Goal: Task Accomplishment & Management: Complete application form

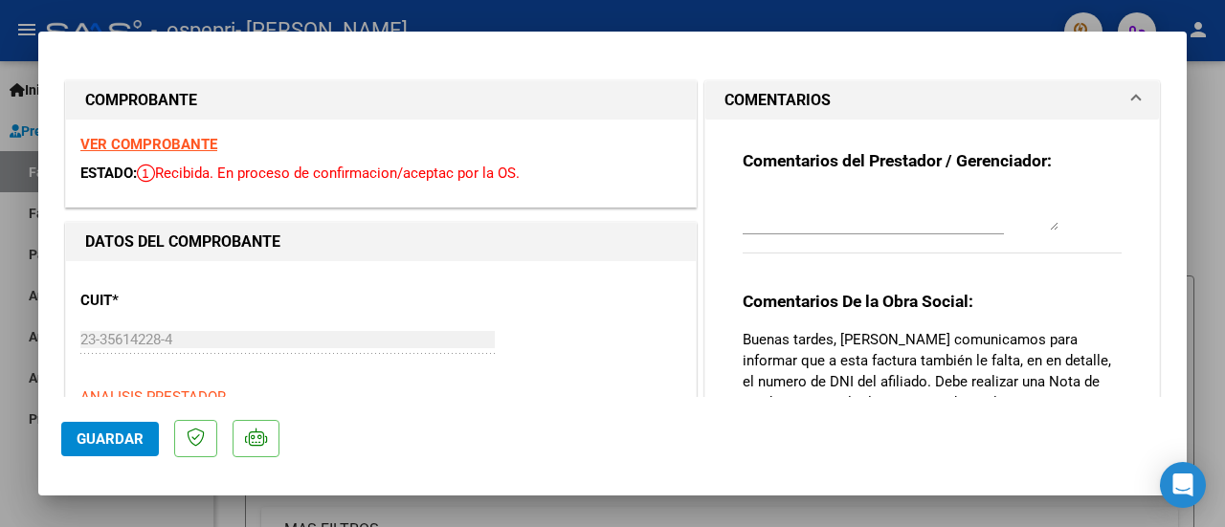
click at [184, 143] on strong "VER COMPROBANTE" at bounding box center [148, 144] width 137 height 17
click at [207, 144] on strong "VER COMPROBANTE" at bounding box center [148, 144] width 137 height 17
click at [1220, 150] on div at bounding box center [612, 263] width 1225 height 527
type input "$ 0,00"
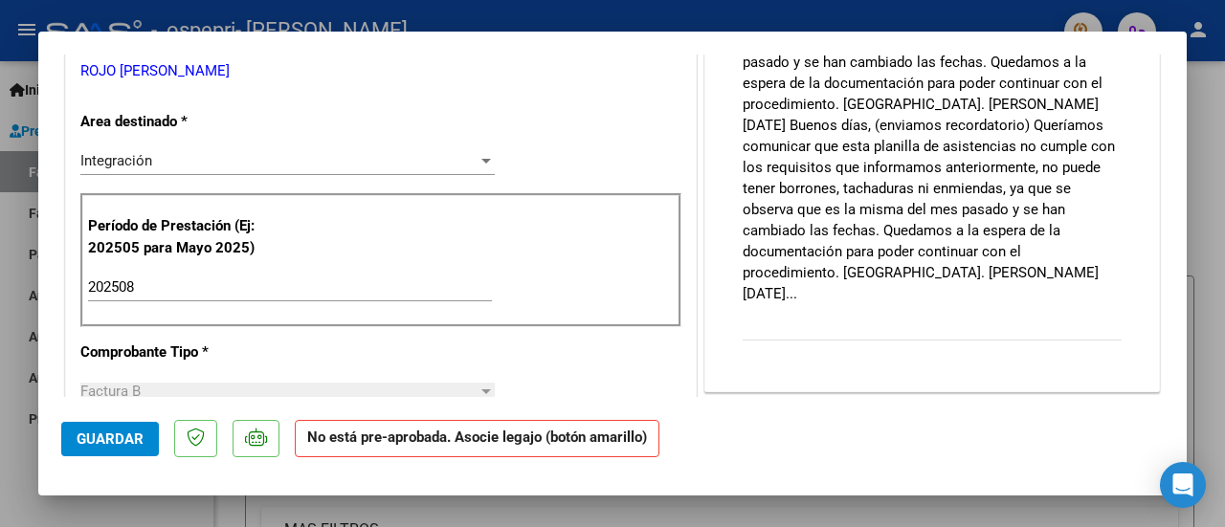
scroll to position [383, 0]
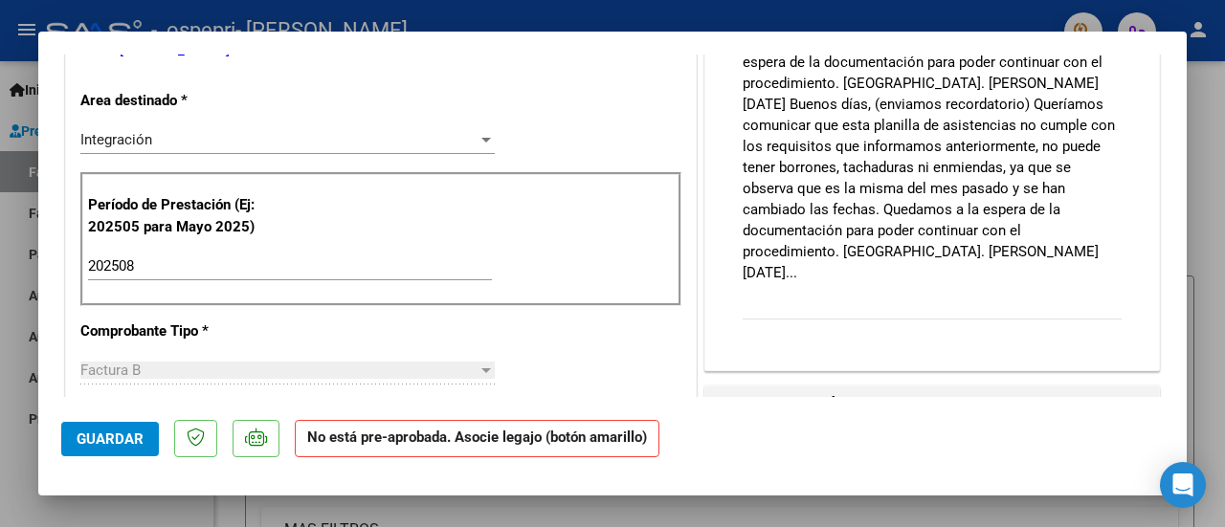
drag, startPoint x: 1190, startPoint y: 183, endPoint x: 1193, endPoint y: 152, distance: 30.7
click at [1193, 152] on div at bounding box center [612, 263] width 1225 height 527
type input "$ 0,00"
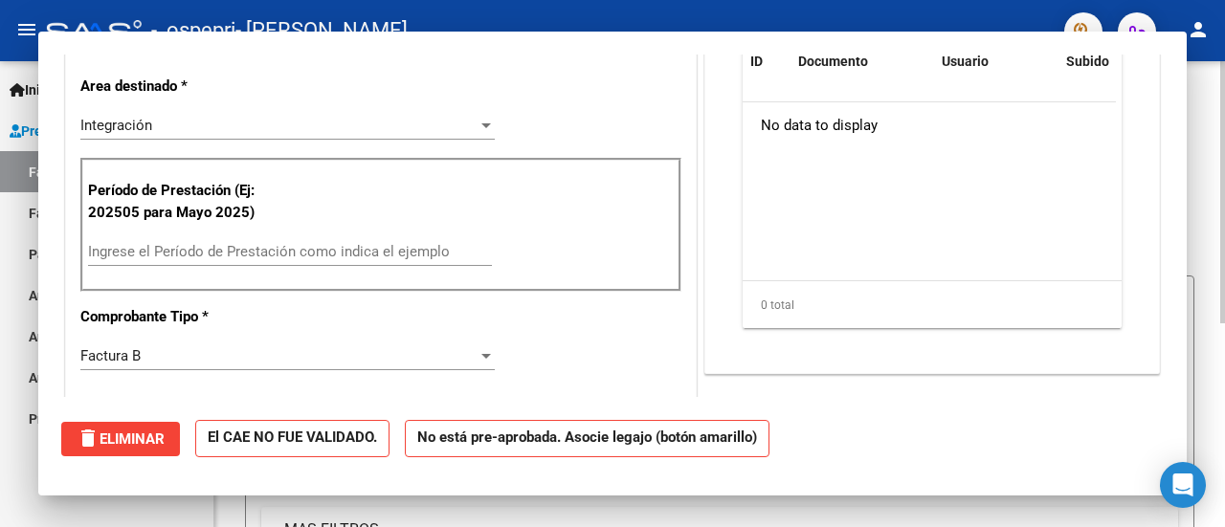
scroll to position [0, 0]
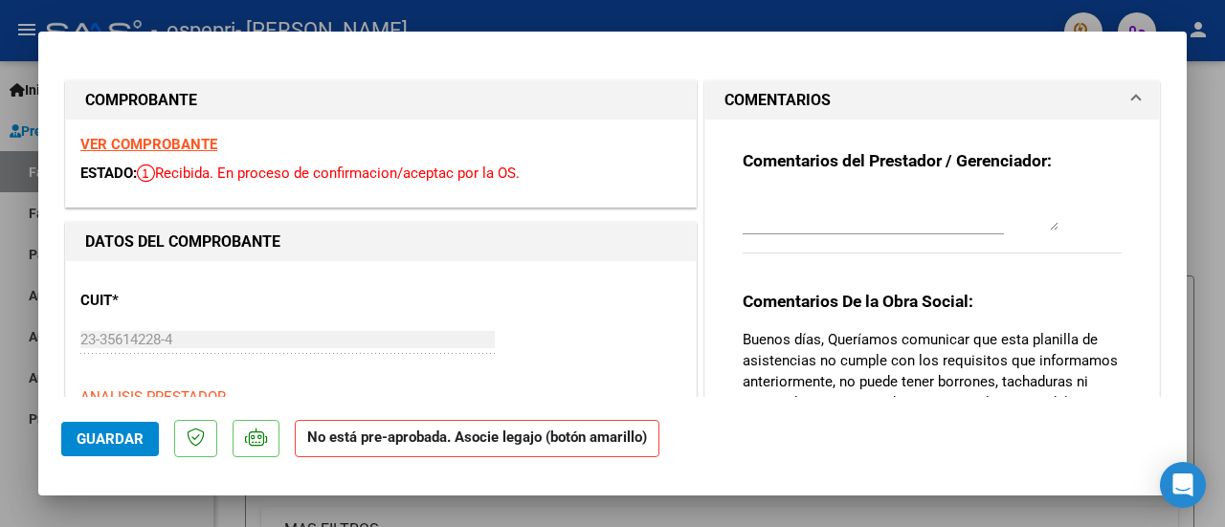
click at [197, 146] on strong "VER COMPROBANTE" at bounding box center [148, 144] width 137 height 17
click at [186, 146] on strong "VER COMPROBANTE" at bounding box center [148, 144] width 137 height 17
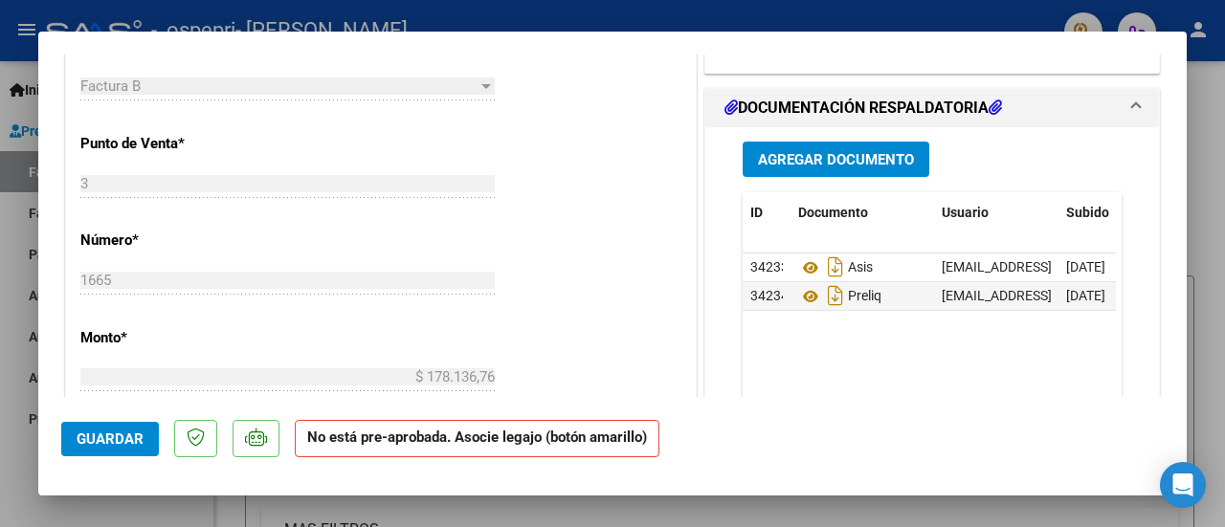
scroll to position [676, 0]
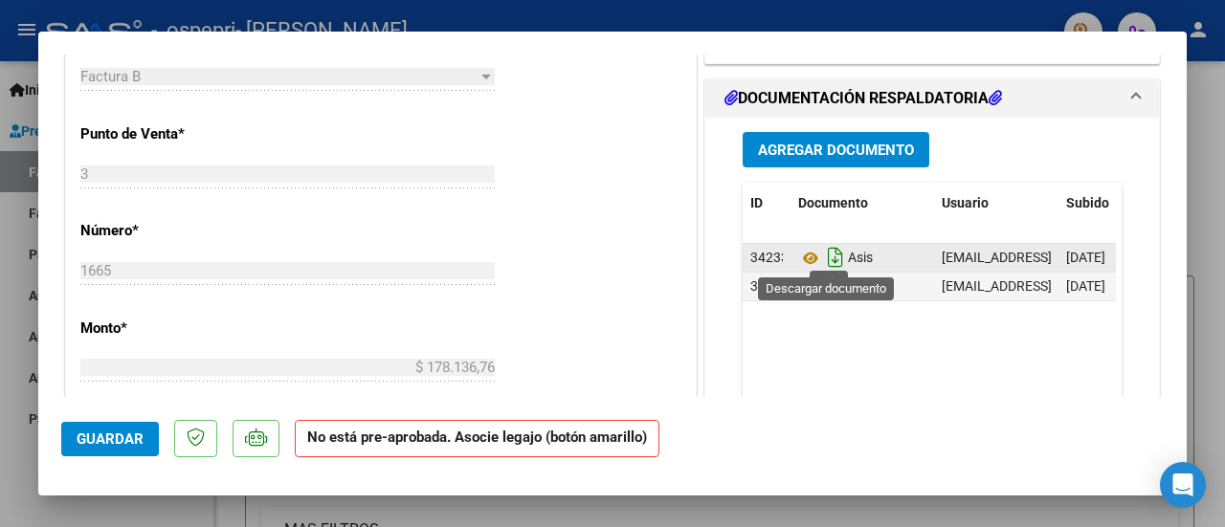
click at [832, 254] on icon "Descargar documento" at bounding box center [835, 257] width 25 height 31
